Goal: Transaction & Acquisition: Purchase product/service

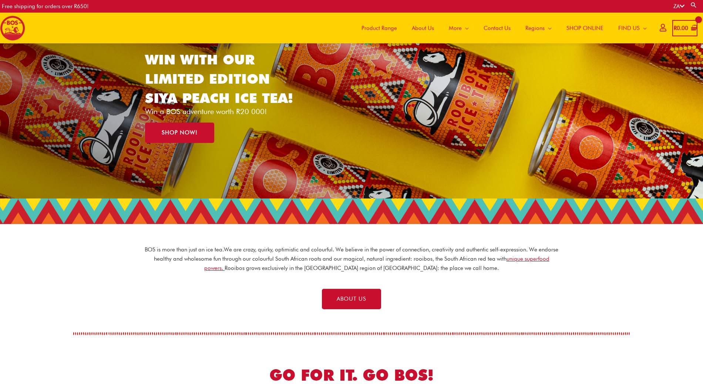
scroll to position [87, 0]
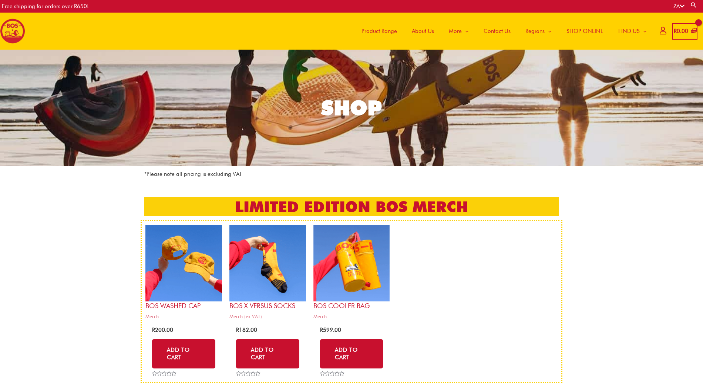
click at [585, 33] on span "SHOP ONLINE" at bounding box center [584, 31] width 37 height 22
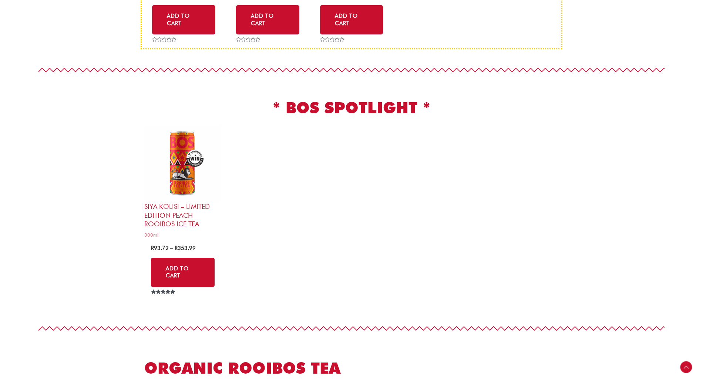
scroll to position [539, 0]
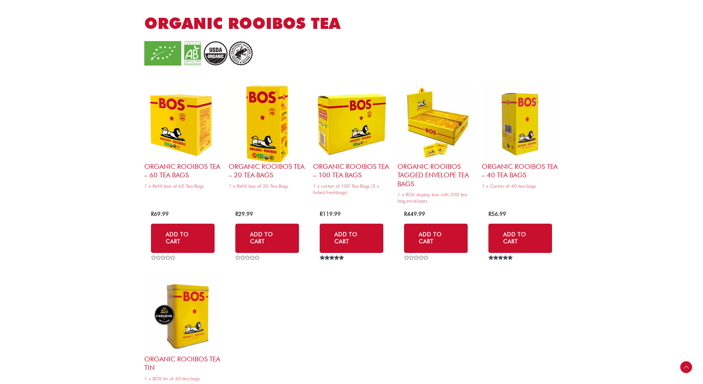
scroll to position [680, 0]
